Goal: Information Seeking & Learning: Learn about a topic

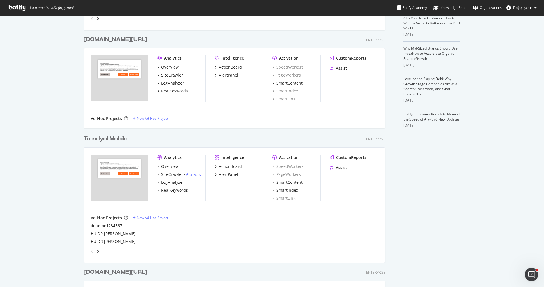
scroll to position [313, 0]
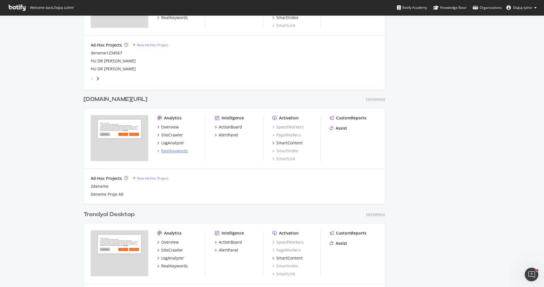
click at [179, 149] on div "RealKeywords" at bounding box center [174, 151] width 27 height 6
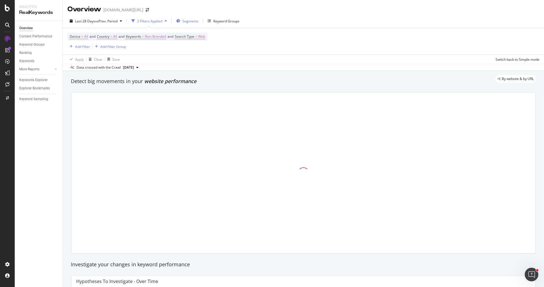
click at [183, 21] on div "Segments" at bounding box center [187, 21] width 22 height 8
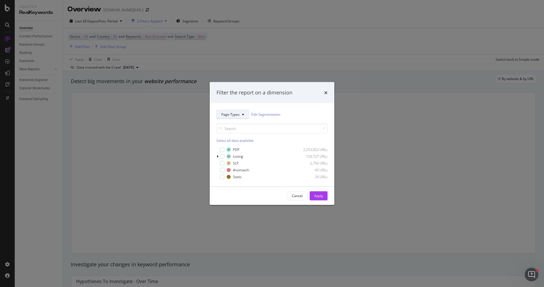
click at [229, 115] on span "Page-Types" at bounding box center [230, 114] width 18 height 5
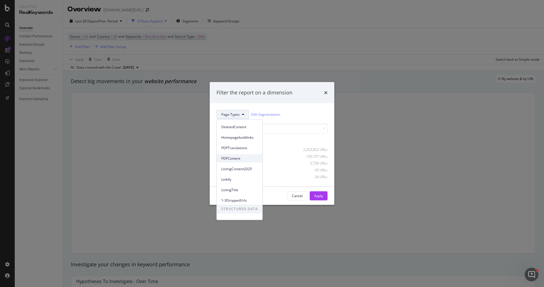
scroll to position [25, 0]
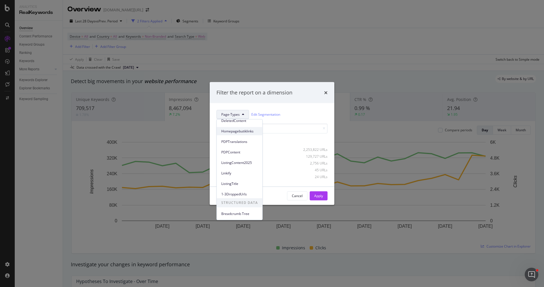
click at [235, 134] on div "Homepagebutiklinks" at bounding box center [240, 131] width 46 height 8
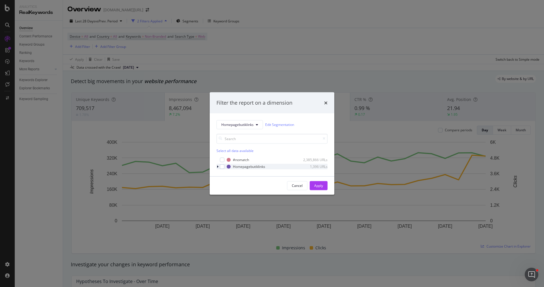
click at [219, 167] on div "modal" at bounding box center [217, 166] width 3 height 6
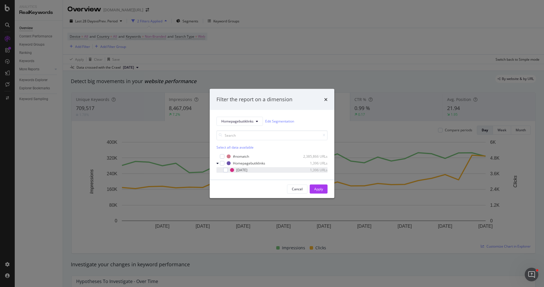
click at [226, 172] on div "26May2025 1,396 URLs" at bounding box center [271, 170] width 111 height 6
click at [322, 188] on div "Apply" at bounding box center [318, 188] width 9 height 5
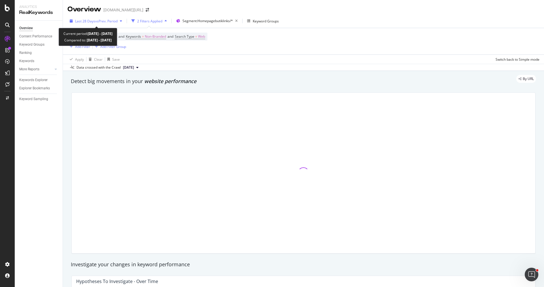
click at [116, 21] on span "vs Prev. Period" at bounding box center [106, 21] width 22 height 5
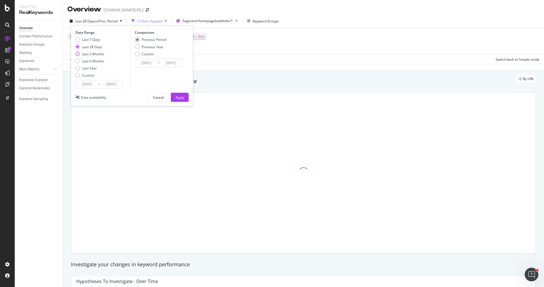
click at [97, 52] on div "Last 3 Months" at bounding box center [93, 54] width 22 height 5
type input "2025/05/25"
type input "2025/02/22"
type input "2025/05/24"
click at [176, 95] on div "Apply" at bounding box center [179, 97] width 9 height 5
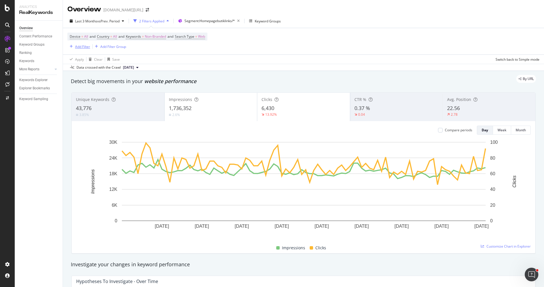
click at [81, 45] on div "Add Filter" at bounding box center [82, 46] width 15 height 5
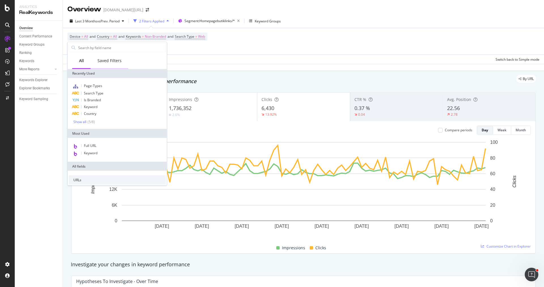
click at [109, 63] on div "Saved Filters" at bounding box center [109, 61] width 24 height 6
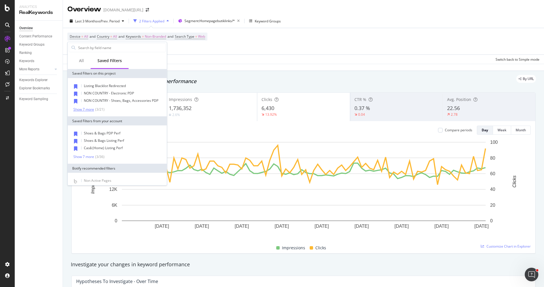
click at [86, 108] on div "Show 7 more" at bounding box center [83, 109] width 21 height 4
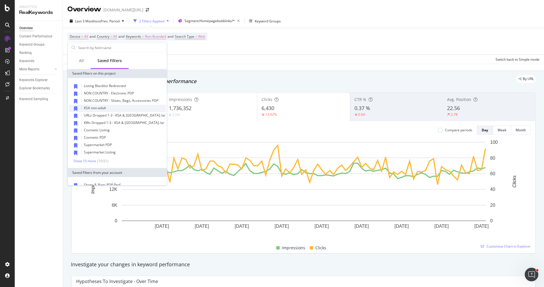
click at [108, 110] on div "KSA non-adult" at bounding box center [117, 108] width 97 height 7
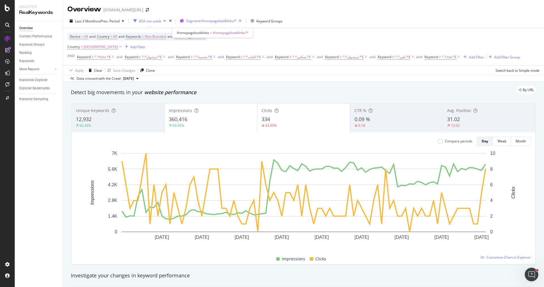
click at [213, 20] on span "Segment: Homepagebutiklinks/*" at bounding box center [211, 20] width 50 height 5
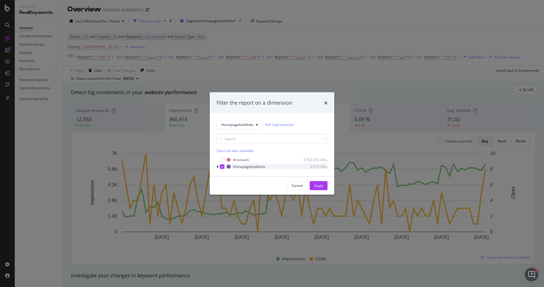
click at [219, 166] on div "modal" at bounding box center [217, 166] width 3 height 6
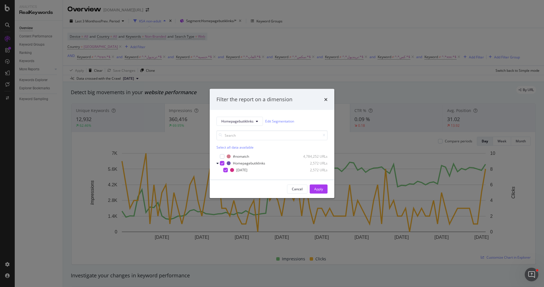
click at [179, 244] on div "Filter the report on a dimension Homepagebutiklinks Edit Segmentation Select al…" at bounding box center [272, 143] width 544 height 287
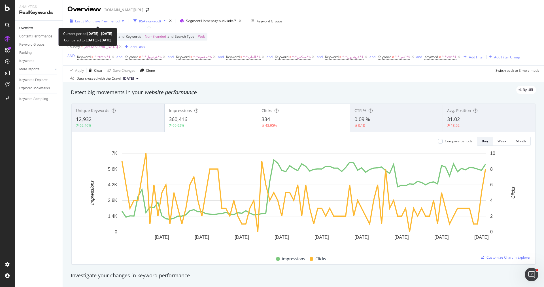
click at [100, 21] on span "vs Prev. Period" at bounding box center [108, 21] width 22 height 5
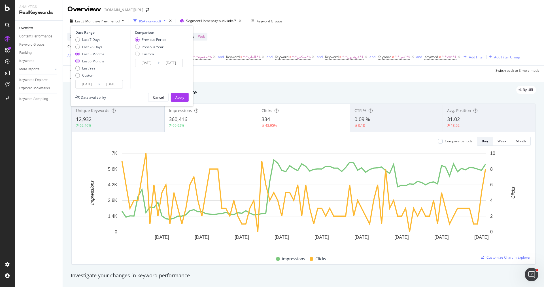
click at [100, 60] on div "Last 6 Months" at bounding box center [93, 61] width 22 height 5
type input "2025/02/25"
type input "2024/08/28"
type input "2025/02/24"
click at [177, 95] on div "Apply" at bounding box center [179, 97] width 9 height 5
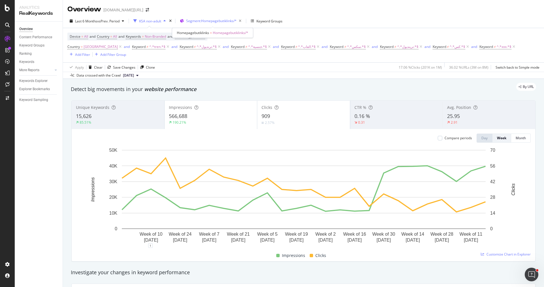
click at [216, 20] on span "Segment: Homepagebutiklinks/*" at bounding box center [211, 20] width 50 height 5
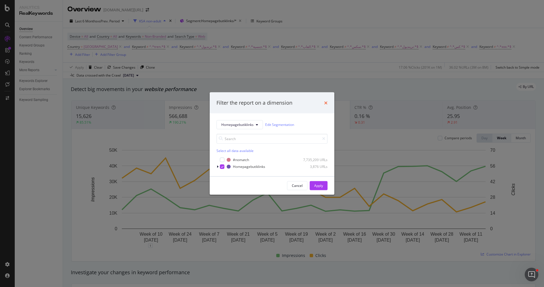
click at [325, 102] on icon "times" at bounding box center [325, 102] width 3 height 5
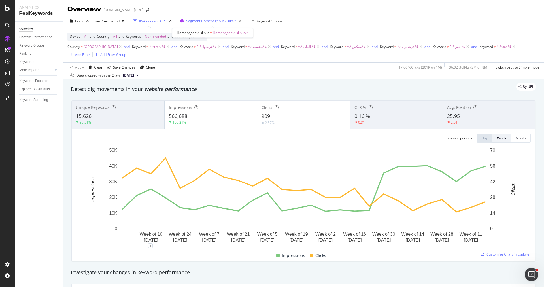
click at [211, 22] on span "Segment: Homepagebutiklinks/*" at bounding box center [211, 20] width 50 height 5
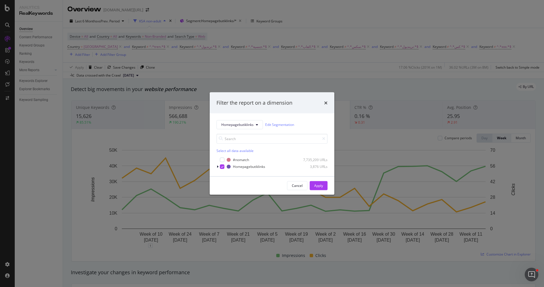
click at [235, 119] on div "Homepagebutiklinks Edit Segmentation Select all data available #nomatch 7,735,2…" at bounding box center [272, 144] width 125 height 63
click at [237, 125] on span "Homepagebutiklinks" at bounding box center [237, 124] width 32 height 5
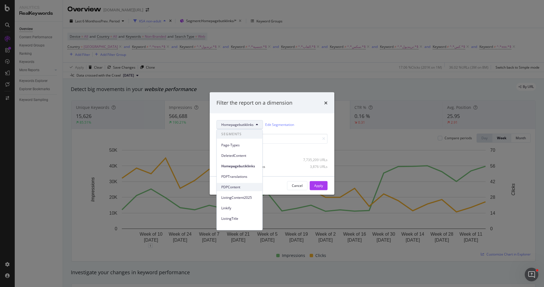
click at [247, 185] on span "PDPContent" at bounding box center [239, 186] width 37 height 5
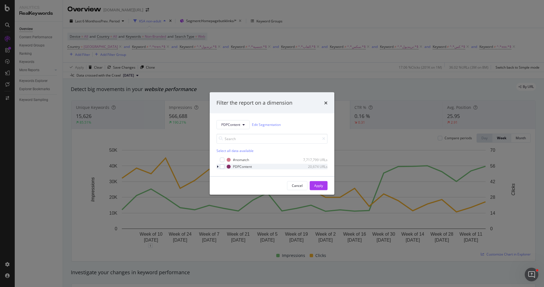
click at [218, 167] on icon "modal" at bounding box center [218, 166] width 2 height 3
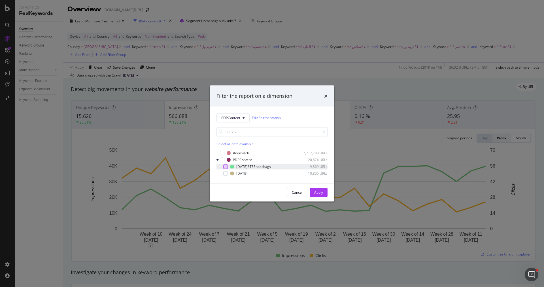
click at [224, 165] on div "modal" at bounding box center [225, 166] width 5 height 5
click at [227, 168] on div "modal" at bounding box center [225, 166] width 5 height 5
click at [227, 173] on div "modal" at bounding box center [225, 173] width 5 height 5
click at [314, 191] on div "Apply" at bounding box center [318, 192] width 9 height 5
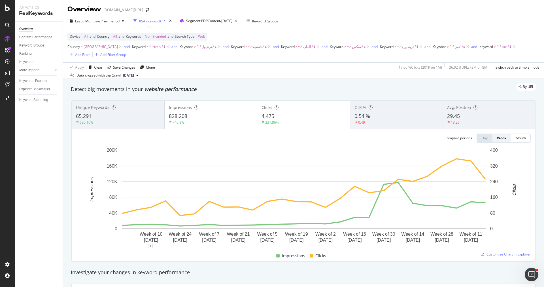
click at [149, 120] on div "690.16%" at bounding box center [118, 122] width 84 height 5
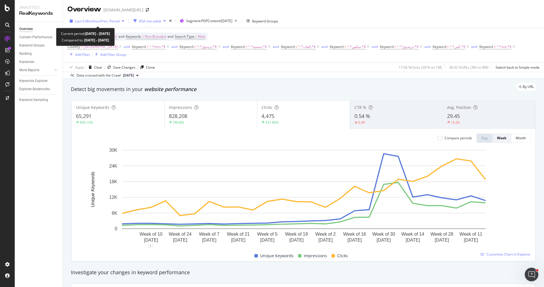
click at [100, 22] on span "vs Prev. Period" at bounding box center [108, 21] width 22 height 5
click at [48, 163] on div "Overview Content Performance Keyword Groups Ranking Keywords More Reports Count…" at bounding box center [39, 154] width 48 height 265
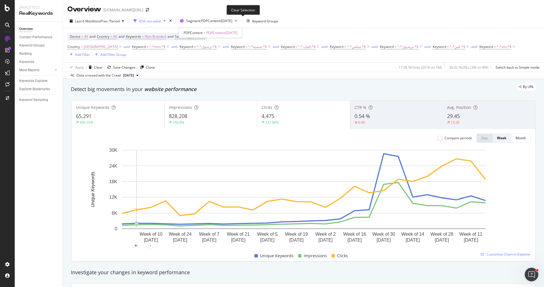
click at [239, 21] on icon "button" at bounding box center [235, 21] width 7 height 8
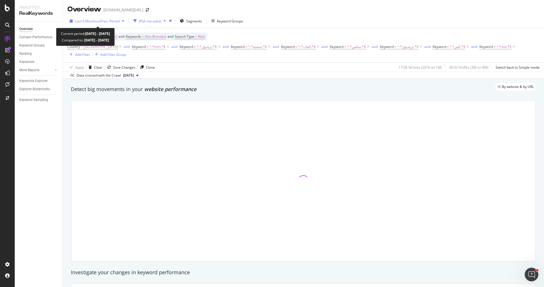
click at [95, 24] on div "Last 6 Months vs Prev. Period" at bounding box center [96, 21] width 59 height 8
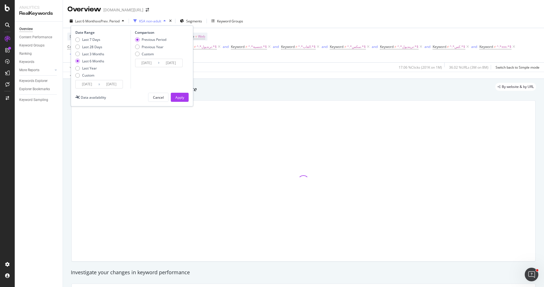
click at [91, 84] on input "2025/02/25" at bounding box center [87, 84] width 23 height 8
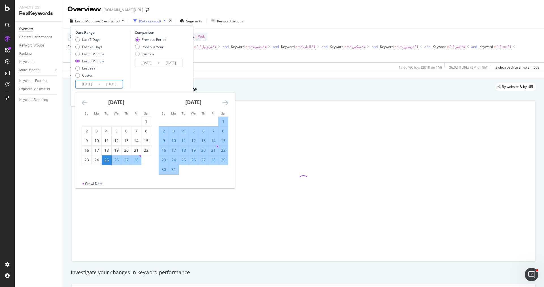
click at [223, 104] on icon "Move forward to switch to the next month." at bounding box center [225, 102] width 6 height 7
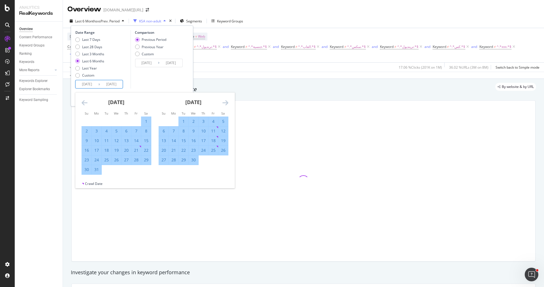
click at [223, 104] on icon "Move forward to switch to the next month." at bounding box center [225, 102] width 6 height 7
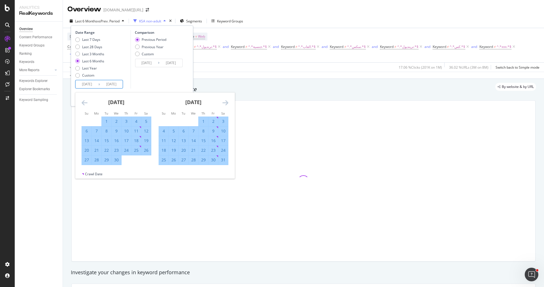
click at [223, 104] on icon "Move forward to switch to the next month." at bounding box center [225, 102] width 6 height 7
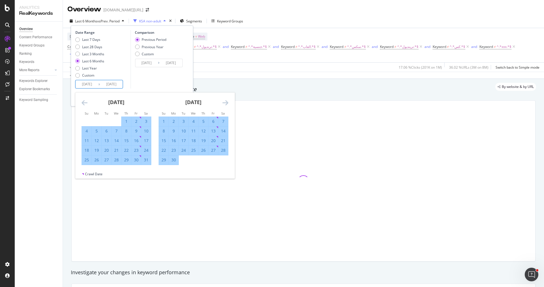
click at [223, 104] on icon "Move forward to switch to the next month." at bounding box center [225, 102] width 6 height 7
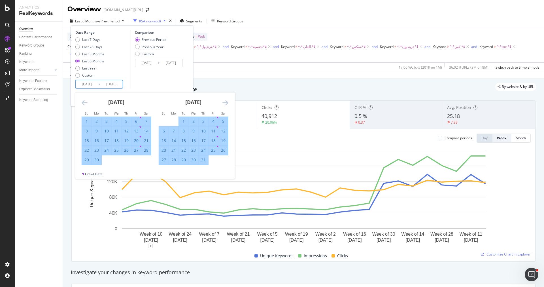
click at [182, 121] on div "1" at bounding box center [184, 121] width 10 height 6
type input "2025/07/01"
type input "2025/05/07"
type input "2025/06/30"
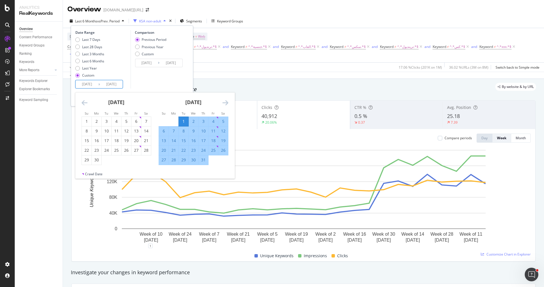
click at [204, 161] on div "31" at bounding box center [204, 160] width 10 height 6
type input "2025/07/31"
type input "2025/05/31"
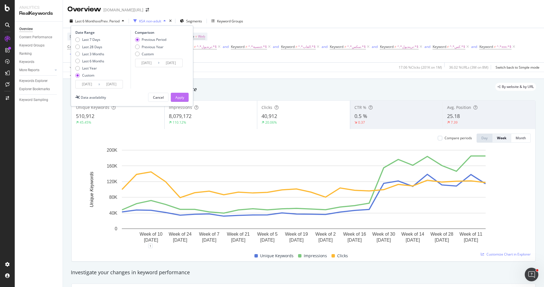
click at [179, 95] on div "Apply" at bounding box center [179, 97] width 9 height 5
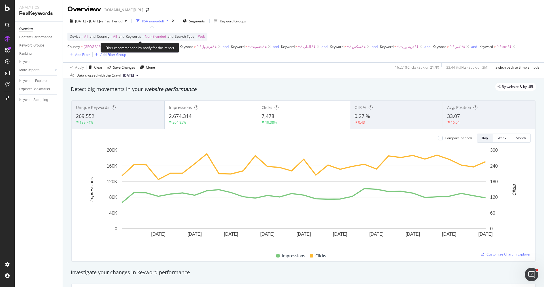
click at [157, 38] on span "Non-Branded" at bounding box center [155, 37] width 21 height 8
click at [152, 52] on div "Non-Branded" at bounding box center [149, 49] width 30 height 8
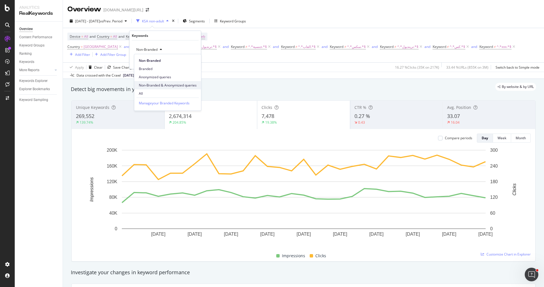
click at [169, 87] on span "Non-Branded & Anonymized queries" at bounding box center [168, 85] width 58 height 5
click at [195, 60] on div "Apply" at bounding box center [196, 61] width 9 height 5
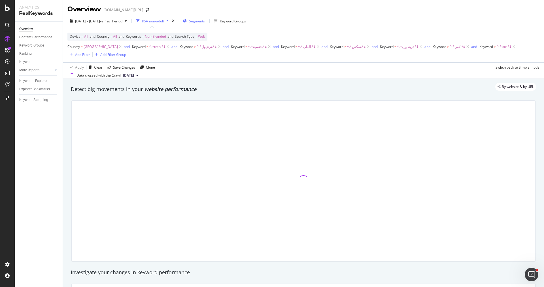
click at [205, 20] on span "Segments" at bounding box center [197, 21] width 16 height 5
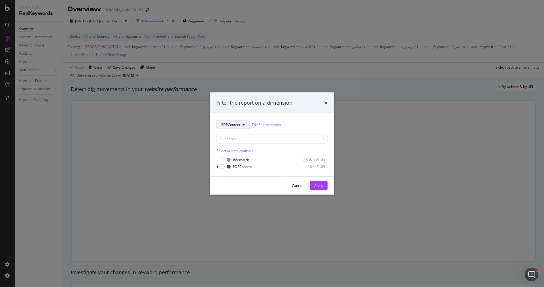
click at [228, 128] on button "PDPContent" at bounding box center [232, 124] width 33 height 9
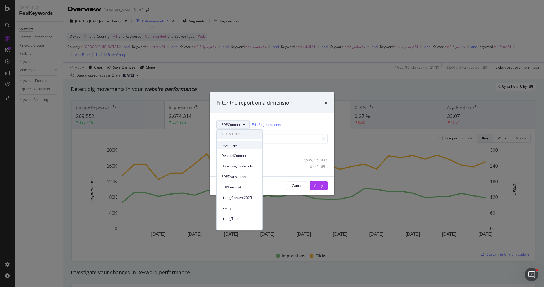
click at [236, 146] on span "Page-Types" at bounding box center [239, 144] width 37 height 5
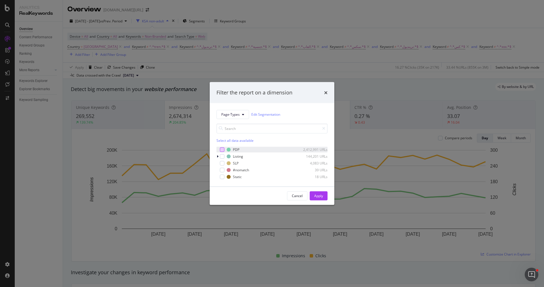
click at [221, 149] on div "modal" at bounding box center [222, 149] width 5 height 5
click at [319, 190] on div "Cancel Apply" at bounding box center [272, 195] width 125 height 18
click at [319, 194] on div "Apply" at bounding box center [318, 195] width 9 height 5
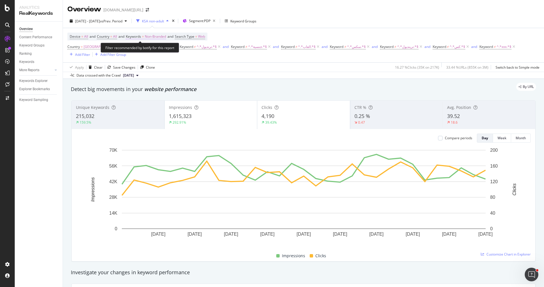
click at [140, 35] on span "Keywords" at bounding box center [133, 36] width 15 height 5
click at [148, 50] on span "Non-Branded" at bounding box center [146, 49] width 24 height 5
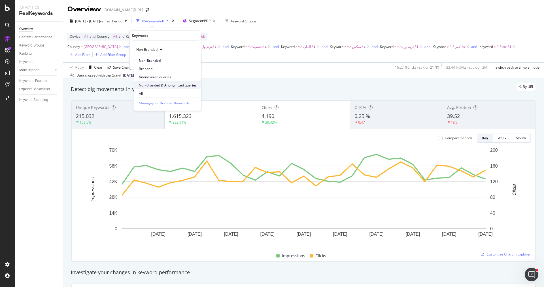
click at [162, 84] on span "Non-Branded & Anonymized queries" at bounding box center [168, 85] width 58 height 5
click at [199, 60] on div "Apply" at bounding box center [196, 61] width 9 height 5
click at [99, 67] on div "Clear" at bounding box center [98, 67] width 8 height 5
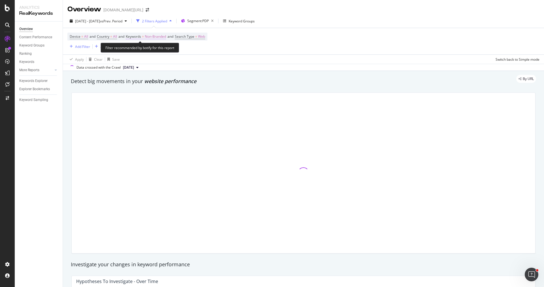
click at [158, 38] on span "Non-Branded" at bounding box center [155, 37] width 21 height 8
click at [160, 49] on icon "button" at bounding box center [161, 49] width 2 height 3
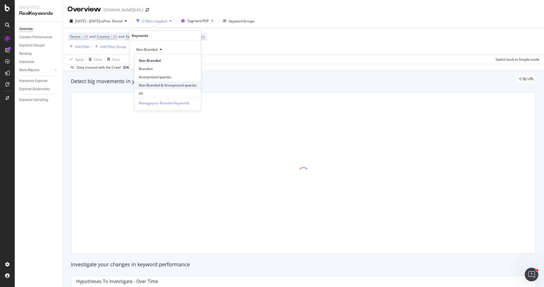
click at [167, 83] on span "Non-Branded & Anonymized queries" at bounding box center [168, 85] width 58 height 5
click at [191, 62] on div "button" at bounding box center [188, 61] width 8 height 3
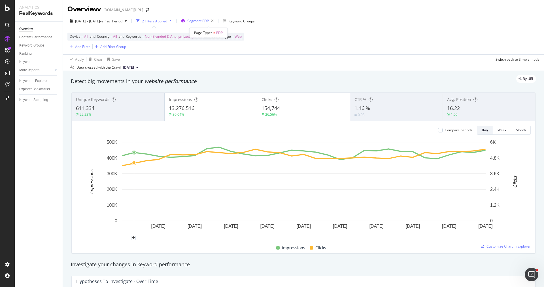
click at [209, 23] on span "Segment: PDP" at bounding box center [198, 20] width 22 height 5
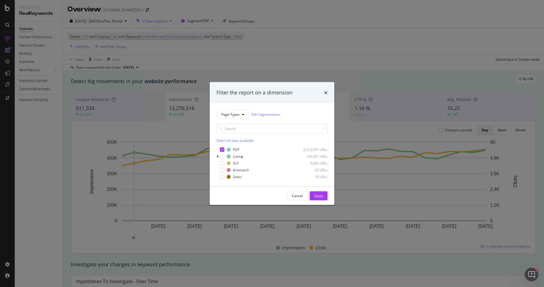
click at [228, 122] on div "Select all data available PDP 2,412,991 URLs Listing 144,201 URLs SLP 4,083 URL…" at bounding box center [271, 149] width 111 height 61
click at [231, 116] on span "Page-Types" at bounding box center [230, 114] width 18 height 5
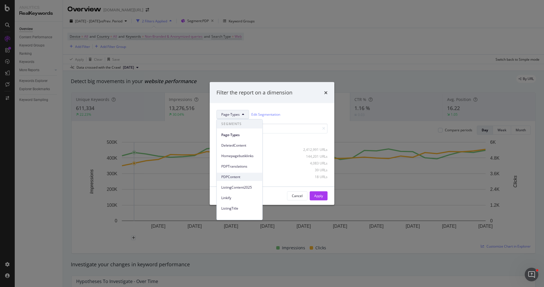
click at [243, 178] on span "PDPContent" at bounding box center [239, 176] width 37 height 5
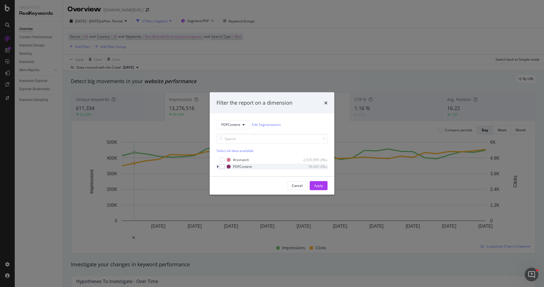
click at [217, 167] on icon "modal" at bounding box center [218, 166] width 2 height 3
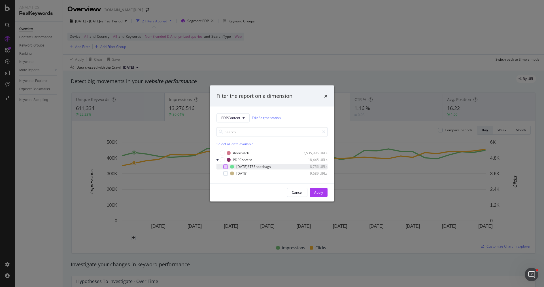
click at [223, 167] on div "modal" at bounding box center [225, 166] width 5 height 5
click at [318, 189] on div "Apply" at bounding box center [318, 192] width 9 height 8
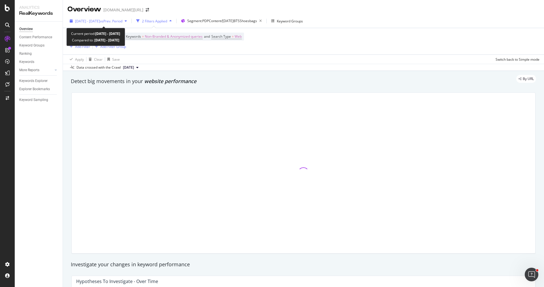
click at [115, 19] on span "vs Prev. Period" at bounding box center [111, 21] width 22 height 5
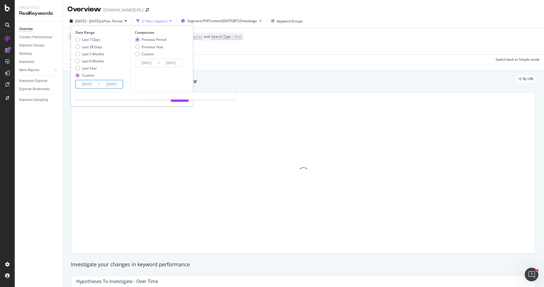
click at [92, 85] on input "2025/07/01" at bounding box center [87, 84] width 23 height 8
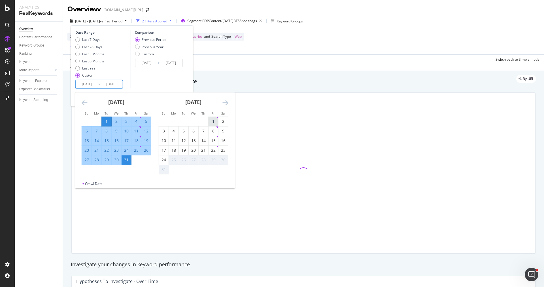
click at [214, 120] on div "1" at bounding box center [213, 121] width 10 height 6
type input "2025/08/01"
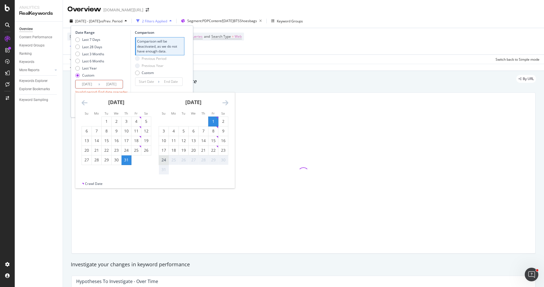
click at [168, 157] on tr "24 25 26 27 28 29 30" at bounding box center [193, 160] width 69 height 10
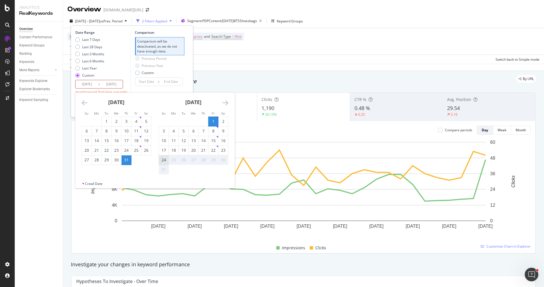
click at [167, 158] on div "24" at bounding box center [164, 160] width 10 height 6
type input "2025/08/24"
type input "2025/07/08"
type input "2025/07/31"
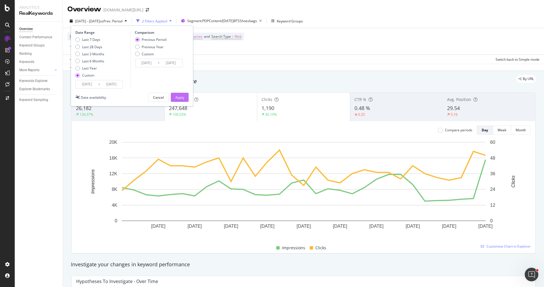
click at [179, 97] on div "Apply" at bounding box center [179, 97] width 9 height 5
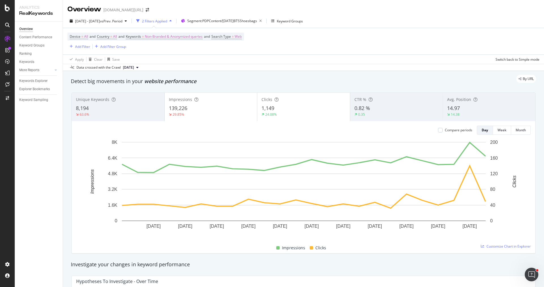
click at [86, 103] on div "Unique Keywords 8,194 63.6%" at bounding box center [118, 106] width 93 height 25
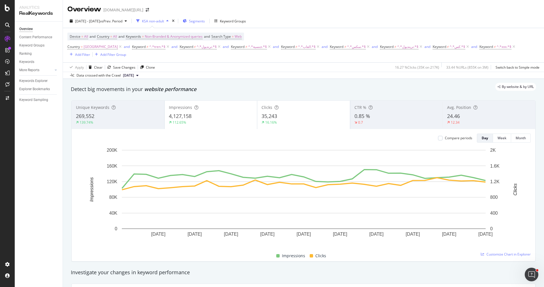
click at [202, 21] on span "Segments" at bounding box center [197, 21] width 16 height 5
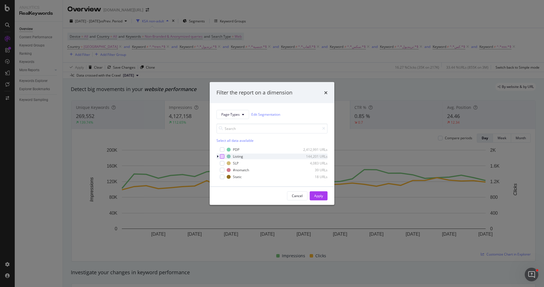
click at [223, 156] on div "modal" at bounding box center [222, 156] width 5 height 5
click at [322, 196] on div "Apply" at bounding box center [318, 195] width 9 height 5
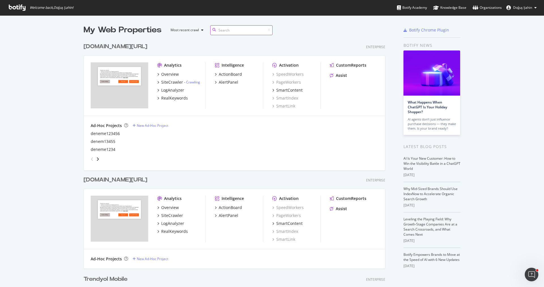
scroll to position [121, 0]
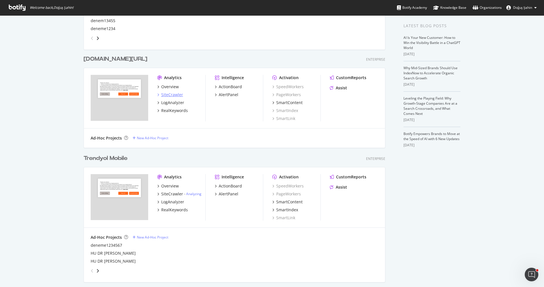
click at [173, 95] on div "SiteCrawler" at bounding box center [172, 95] width 22 height 6
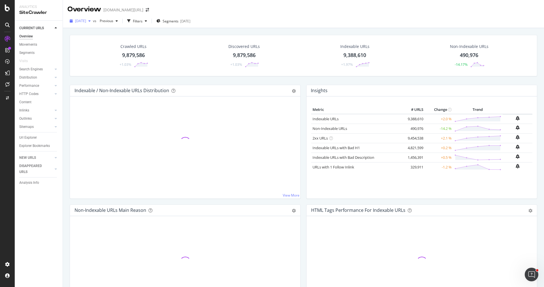
click at [86, 21] on span "[DATE]" at bounding box center [80, 20] width 11 height 5
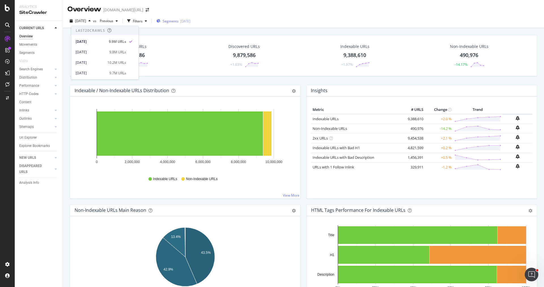
click at [177, 22] on span "Segments" at bounding box center [171, 21] width 16 height 5
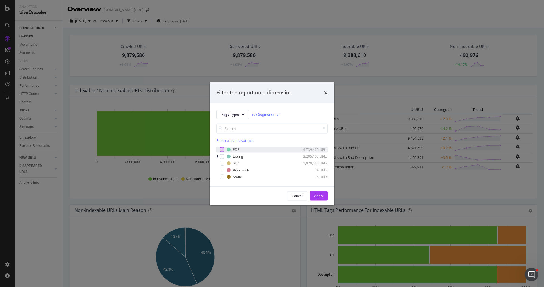
click at [221, 148] on div "modal" at bounding box center [222, 149] width 5 height 5
click at [325, 198] on button "Apply" at bounding box center [319, 195] width 18 height 9
